Goal: Information Seeking & Learning: Check status

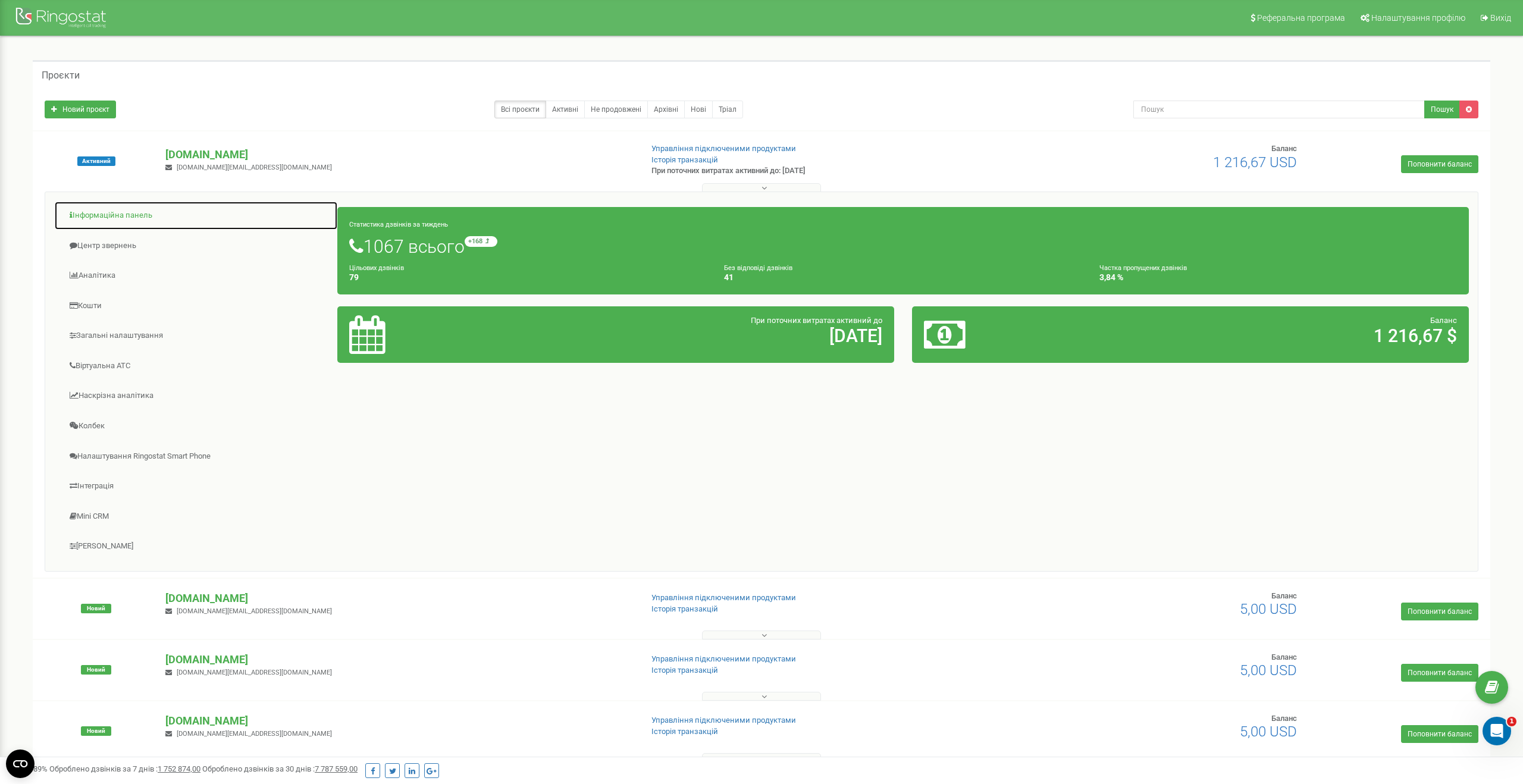
click at [110, 215] on link "Інформаційна панель" at bounding box center [196, 215] width 284 height 29
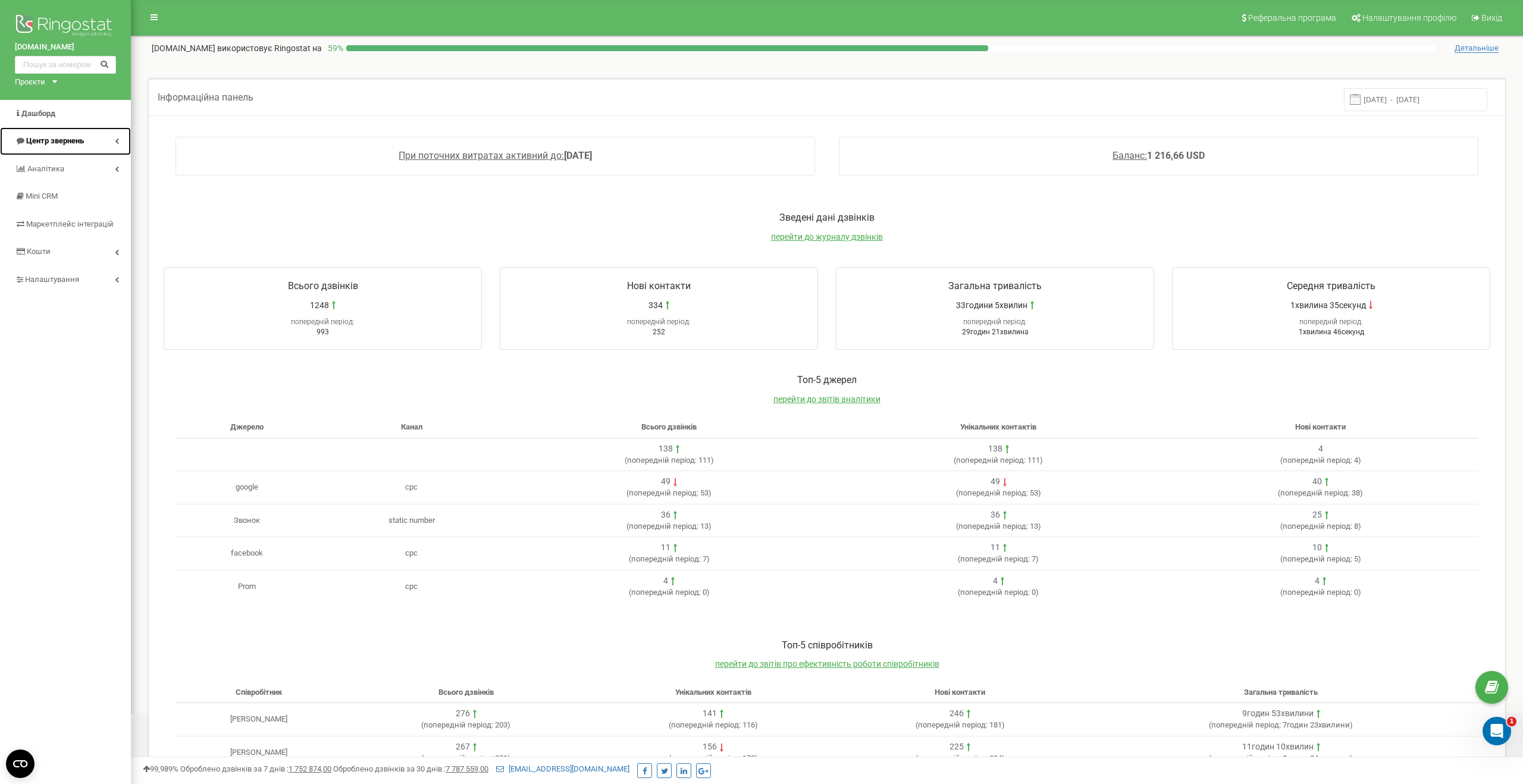
click at [58, 152] on link "Центр звернень" at bounding box center [65, 141] width 131 height 28
click at [54, 169] on span "Журнал дзвінків" at bounding box center [47, 166] width 60 height 11
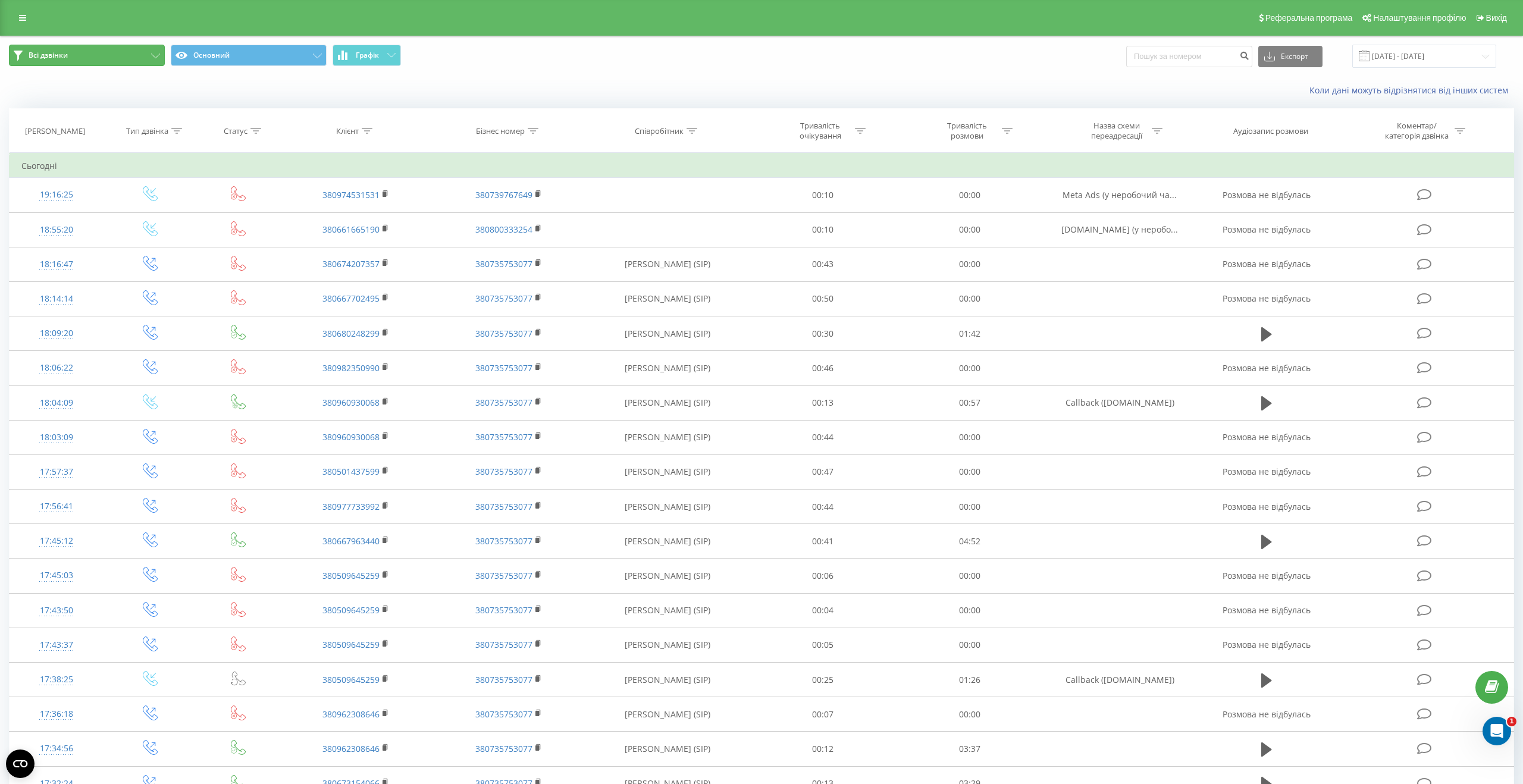
click at [150, 60] on button "Всі дзвінки" at bounding box center [86, 55] width 156 height 22
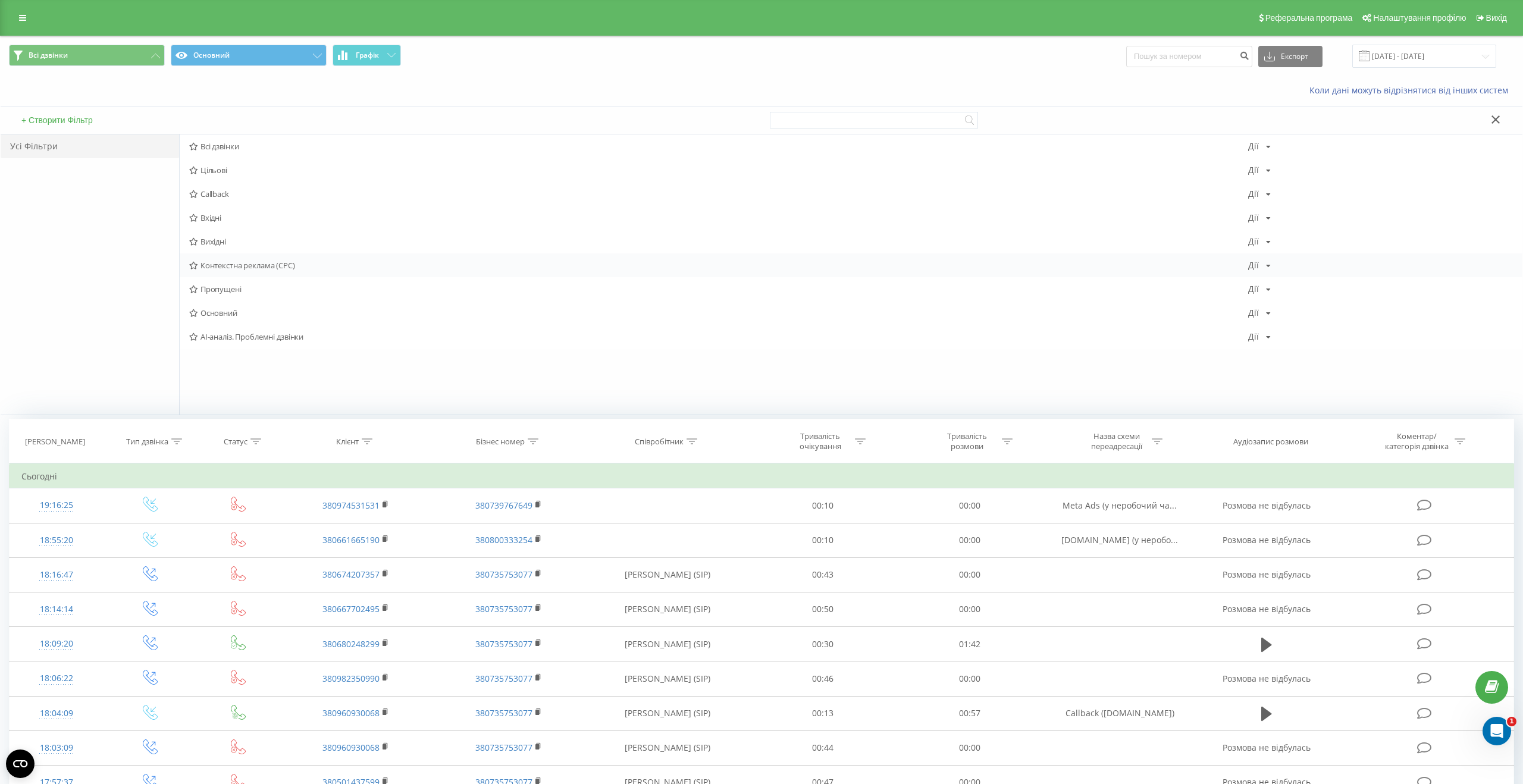
click at [230, 266] on span "Контекстна реклама (CPC)" at bounding box center [719, 266] width 1059 height 9
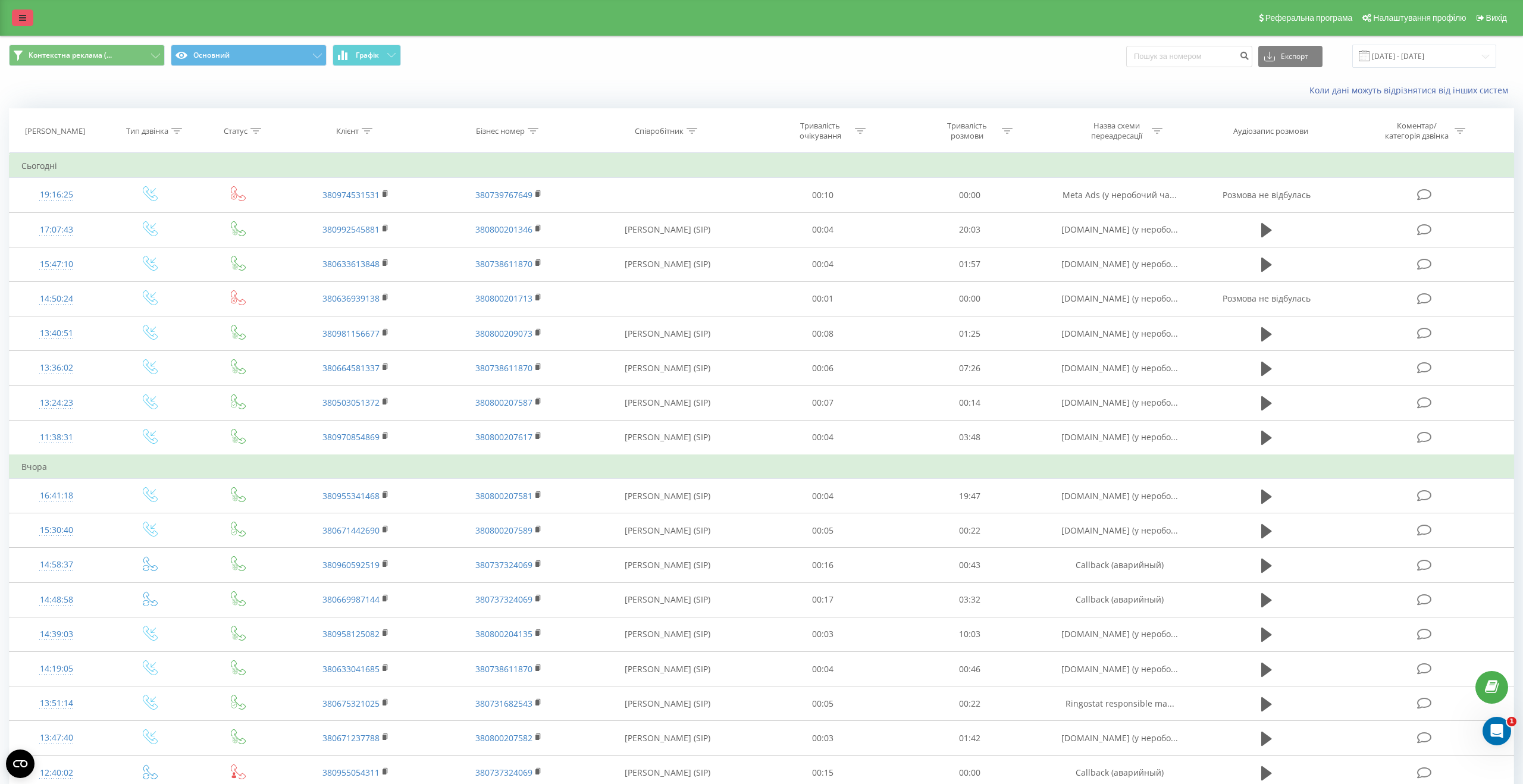
click at [18, 17] on link at bounding box center [22, 17] width 22 height 17
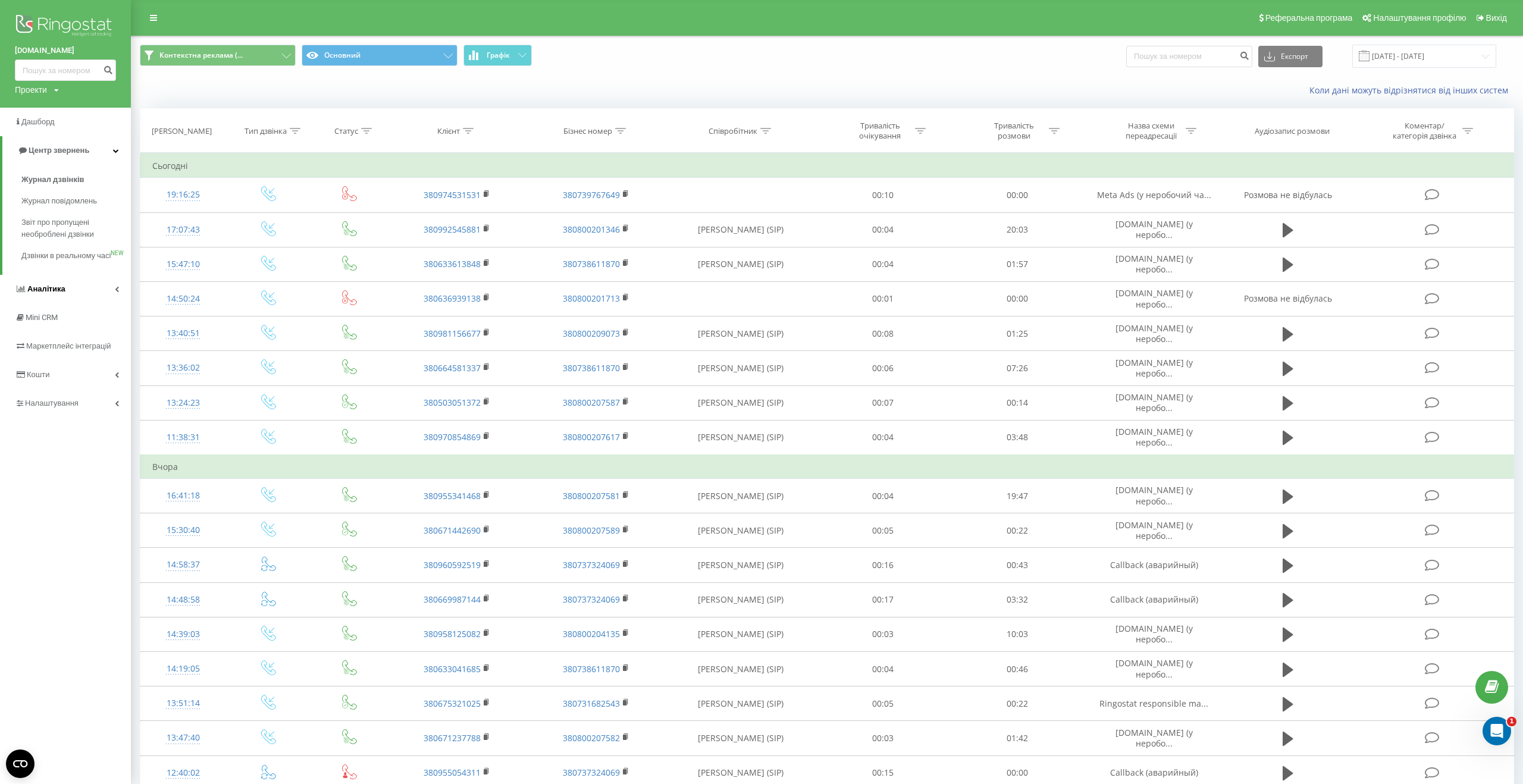
click at [65, 293] on link "Аналiтика" at bounding box center [65, 289] width 131 height 28
click at [74, 248] on span "Звіти Looker Studio" at bounding box center [56, 251] width 69 height 12
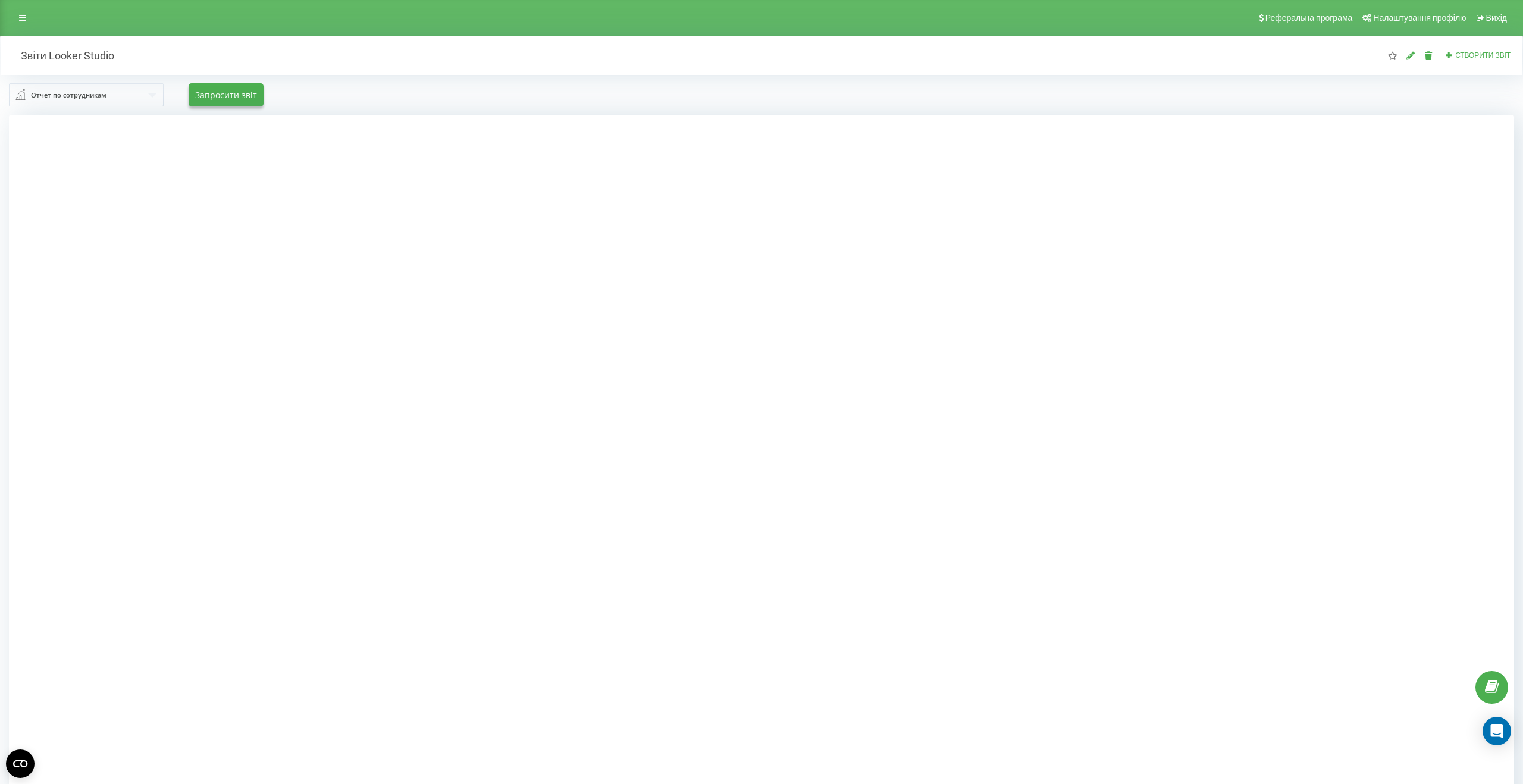
click at [119, 96] on input "text" at bounding box center [86, 94] width 154 height 22
click at [118, 218] on span "Отчет по входящим звонкам по источникам" at bounding box center [107, 219] width 156 height 10
click at [396, 143] on div at bounding box center [762, 507] width 1506 height 784
click at [553, 104] on div "Отчет по входящим звонкам по источникам Отчет по сотрудникам Отчет по исходящим…" at bounding box center [762, 95] width 1506 height 23
click at [413, 293] on div at bounding box center [762, 507] width 1506 height 784
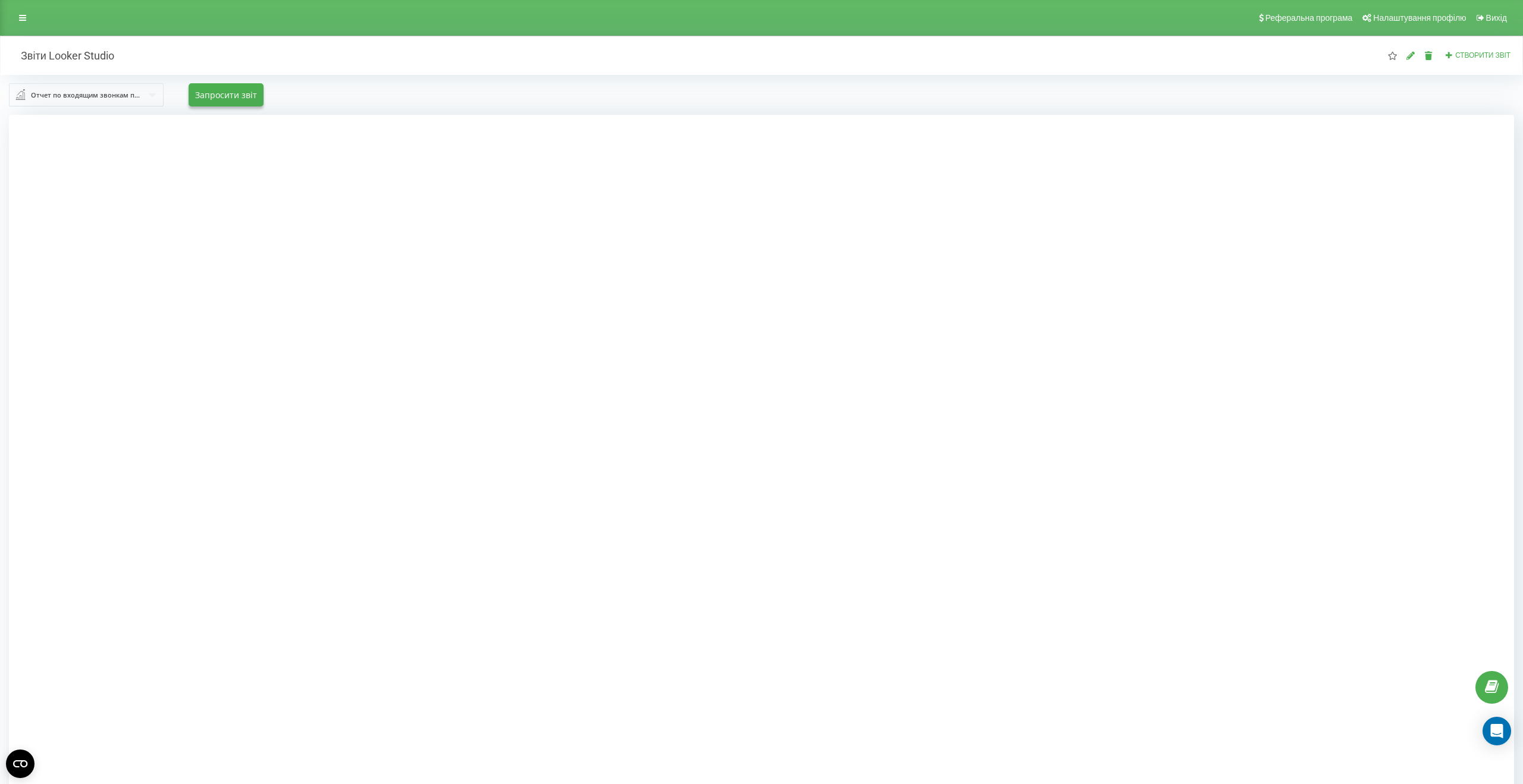
click at [399, 290] on div at bounding box center [762, 507] width 1506 height 784
click at [411, 227] on div at bounding box center [762, 507] width 1506 height 784
click at [840, 94] on div "Отчет по входящим звонкам по источникам Отчет по сотрудникам Отчет по исходящим…" at bounding box center [762, 95] width 1506 height 23
drag, startPoint x: 1136, startPoint y: 251, endPoint x: 1130, endPoint y: 254, distance: 6.7
click at [1135, 253] on div at bounding box center [762, 507] width 1506 height 784
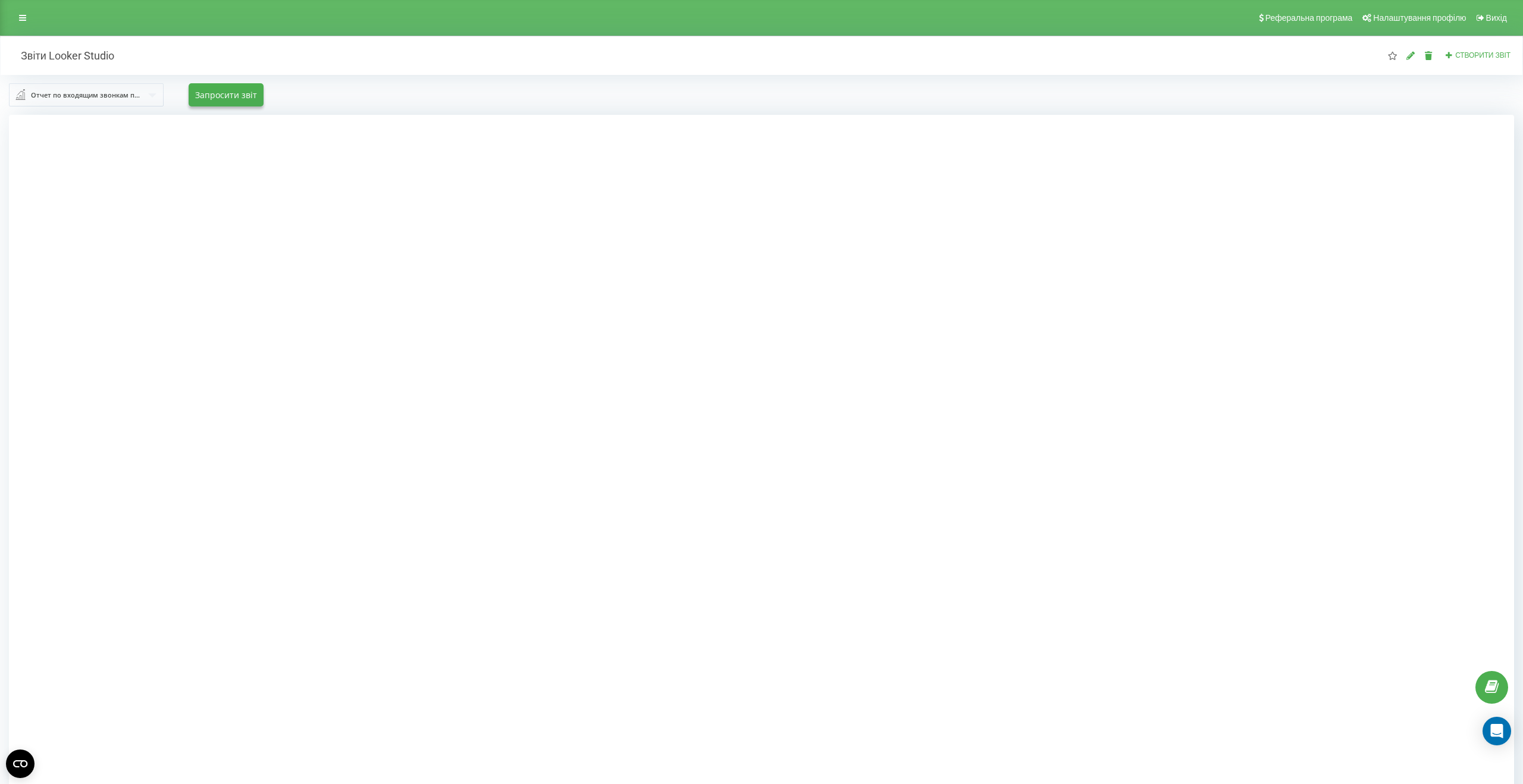
click at [510, 108] on div "Отчет по входящим звонкам по источникам Отчет по сотрудникам Отчет по исходящим…" at bounding box center [762, 95] width 1522 height 40
drag, startPoint x: 425, startPoint y: 269, endPoint x: 458, endPoint y: 267, distance: 33.1
click at [425, 269] on div at bounding box center [762, 507] width 1506 height 784
drag, startPoint x: 399, startPoint y: 223, endPoint x: 332, endPoint y: 129, distance: 115.4
click at [399, 223] on div at bounding box center [762, 507] width 1506 height 784
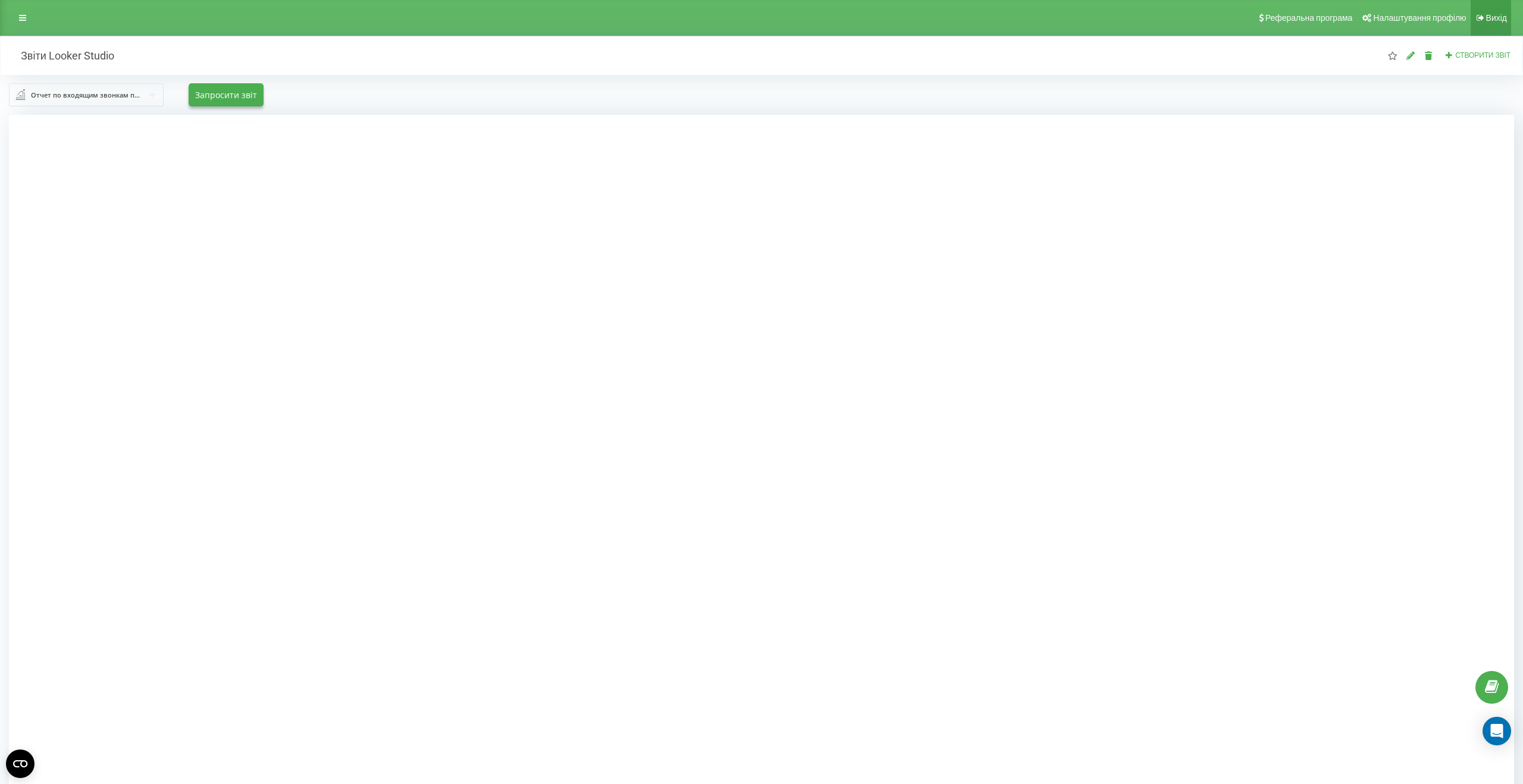
click at [1495, 22] on span "Вихід" at bounding box center [1497, 17] width 21 height 9
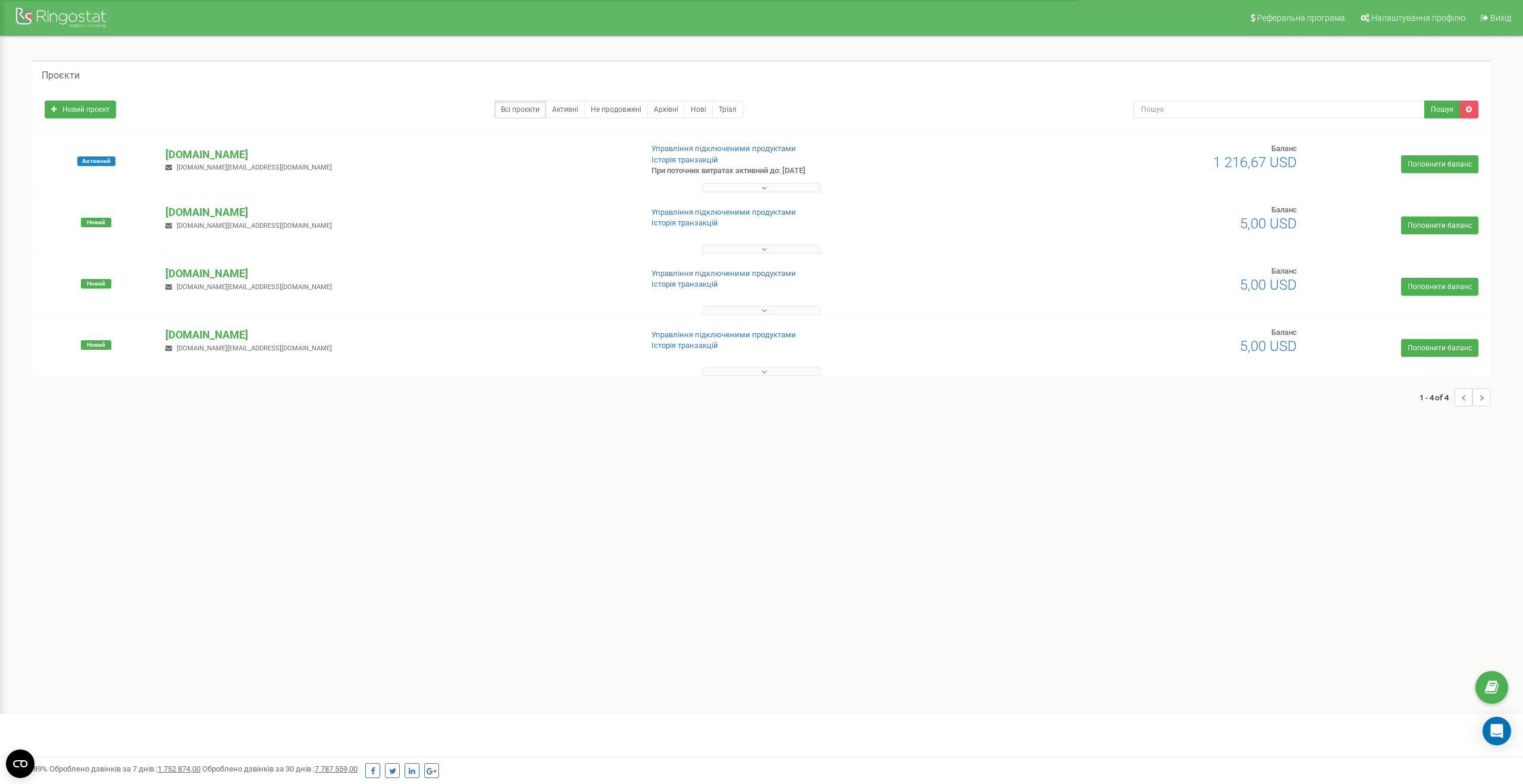
click at [230, 157] on p "[DOMAIN_NAME]" at bounding box center [398, 154] width 466 height 15
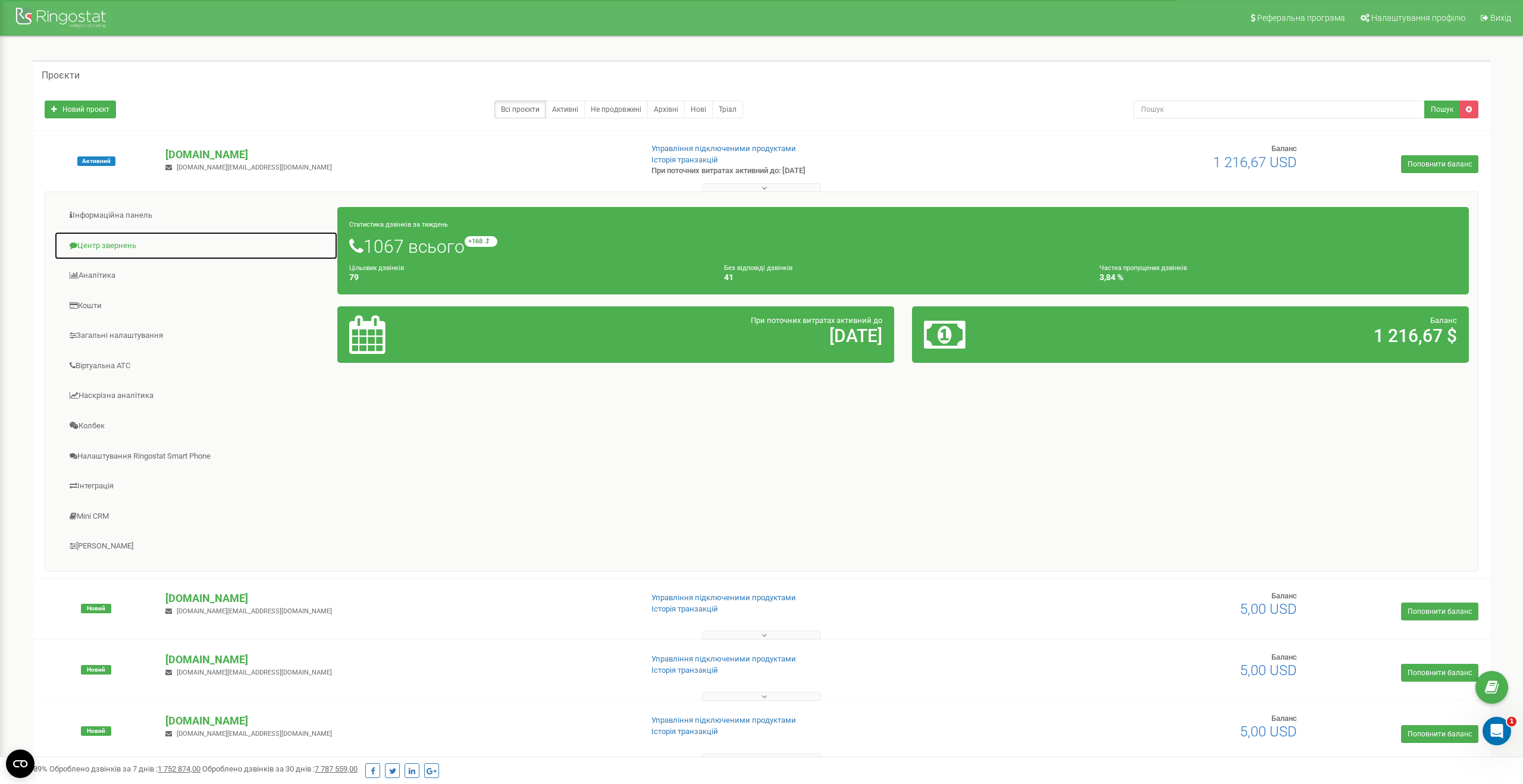
click at [123, 248] on link "Центр звернень" at bounding box center [196, 245] width 284 height 29
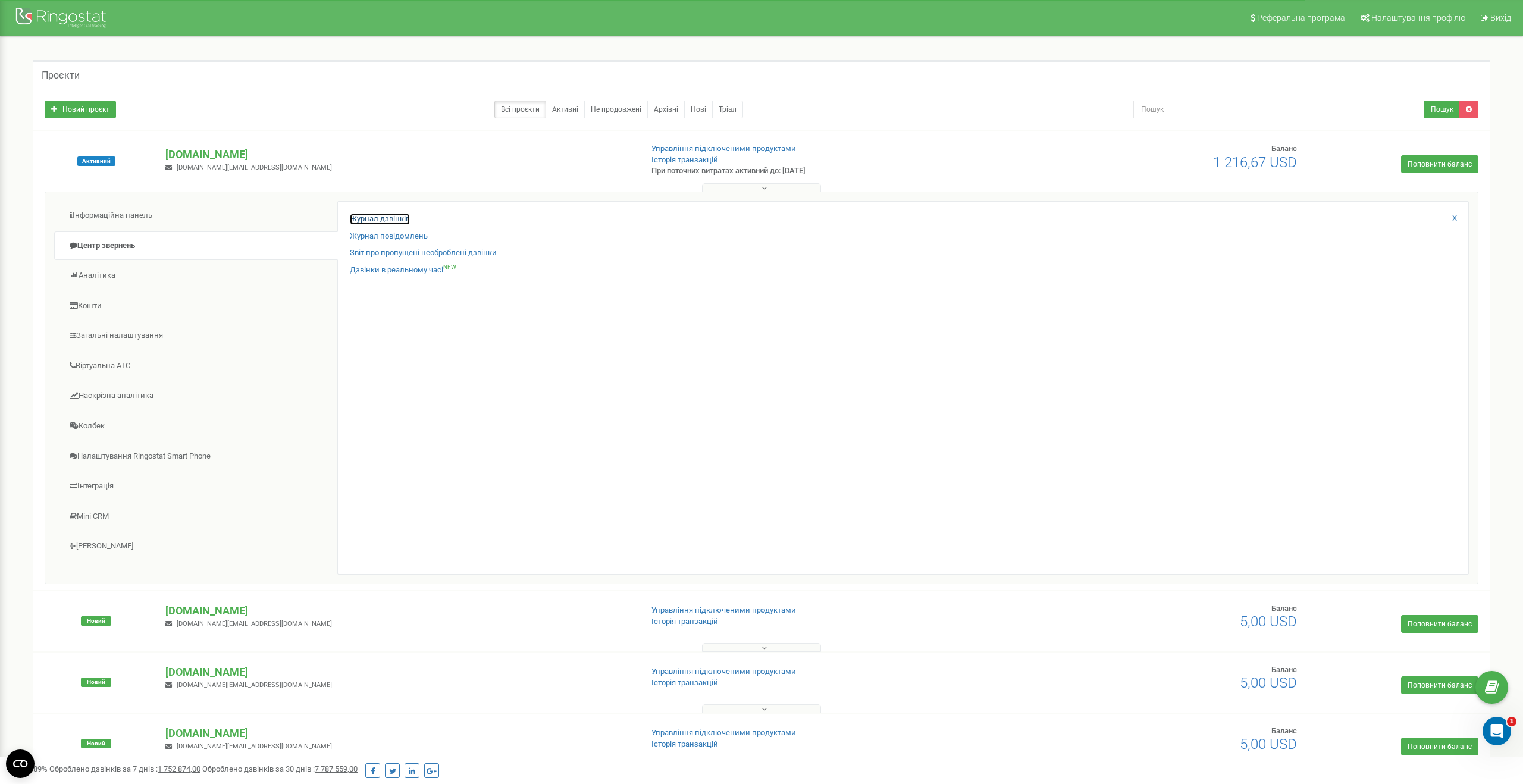
click at [381, 222] on link "Журнал дзвінків" at bounding box center [379, 219] width 60 height 11
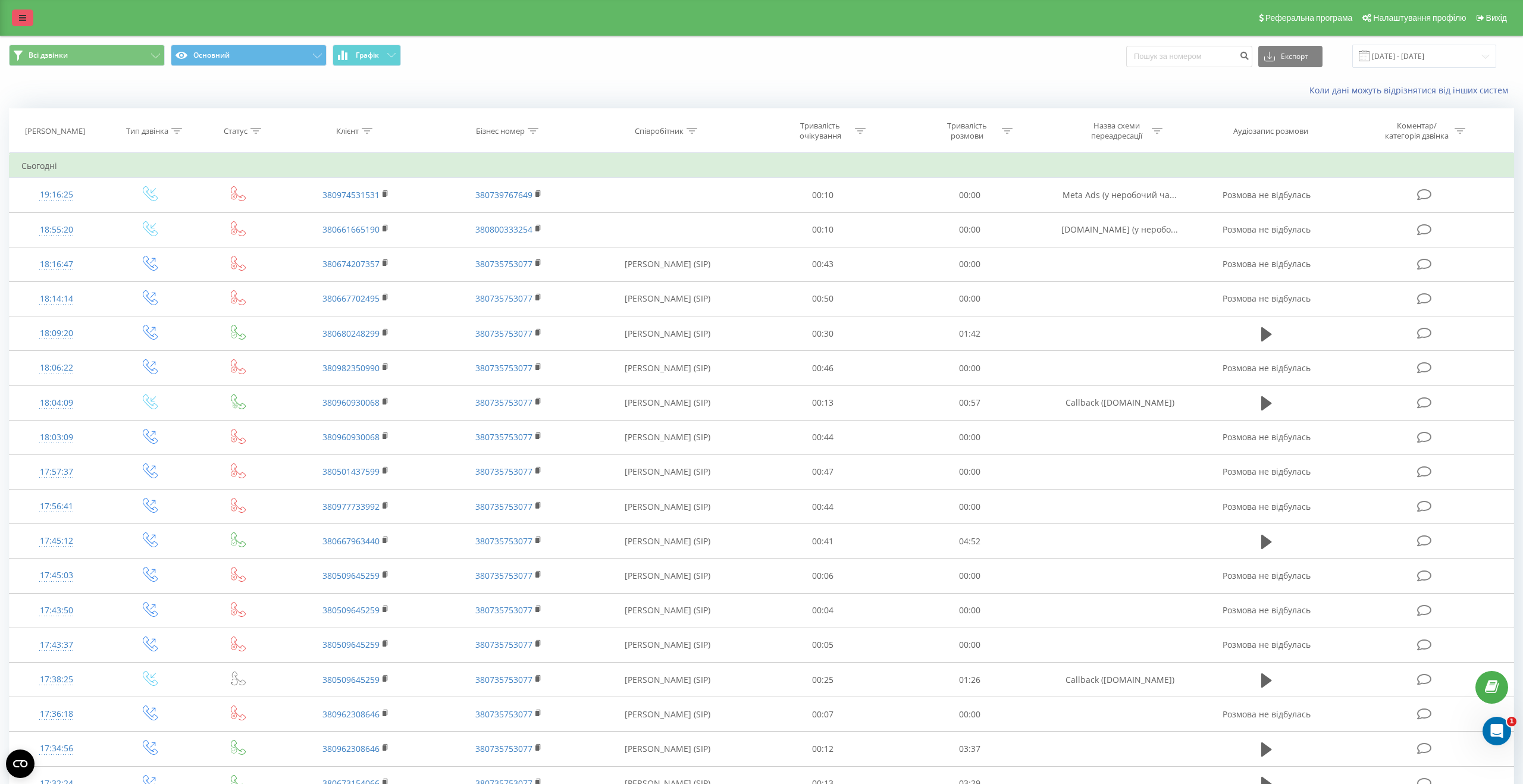
click at [25, 15] on icon at bounding box center [23, 18] width 7 height 9
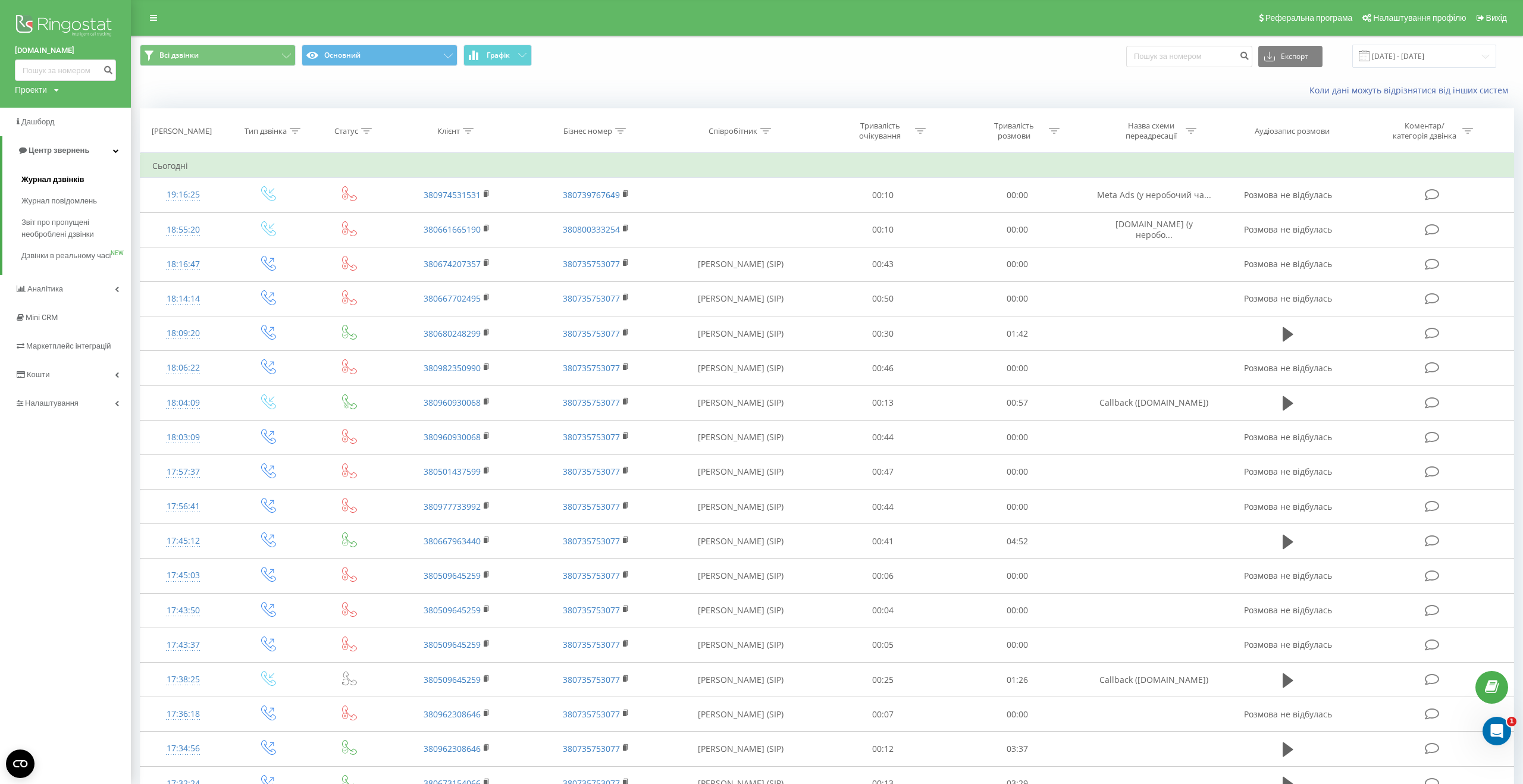
click at [68, 184] on span "Журнал дзвінків" at bounding box center [53, 179] width 63 height 12
click at [65, 296] on link "Аналiтика" at bounding box center [65, 289] width 131 height 28
